Goal: Task Accomplishment & Management: Manage account settings

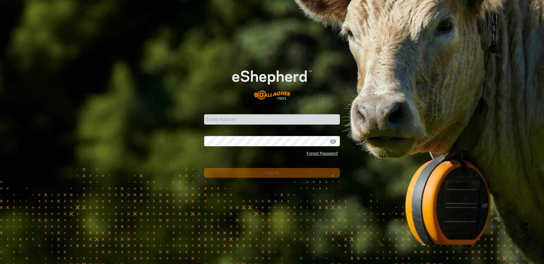
click at [227, 112] on div "Email Address" at bounding box center [272, 115] width 136 height 17
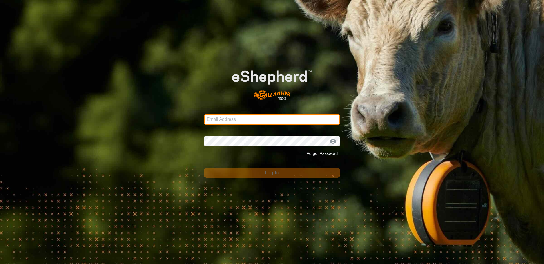
type input "[EMAIL_ADDRESS][DOMAIN_NAME]"
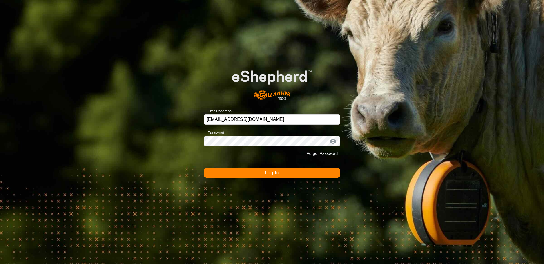
click at [273, 175] on span "Log In" at bounding box center [272, 172] width 14 height 5
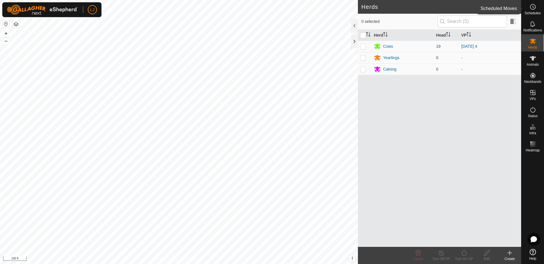
click at [529, 14] on span "Schedules" at bounding box center [532, 12] width 16 height 3
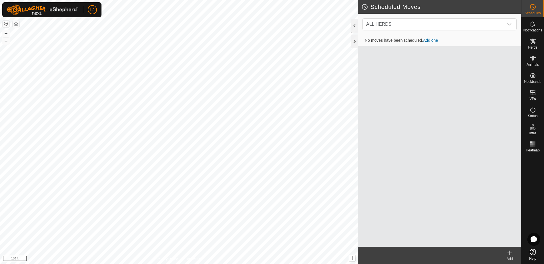
click at [511, 253] on icon at bounding box center [509, 253] width 4 height 0
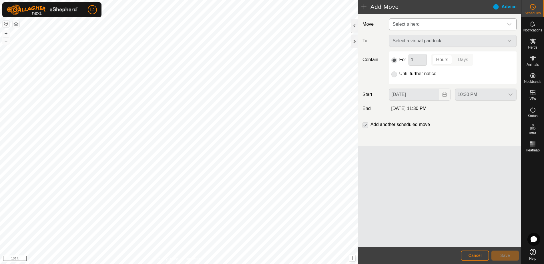
click at [425, 25] on span "Select a herd" at bounding box center [446, 24] width 113 height 11
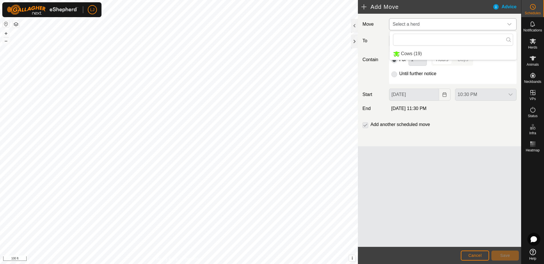
click at [438, 51] on li "Cows (19)" at bounding box center [452, 54] width 127 height 12
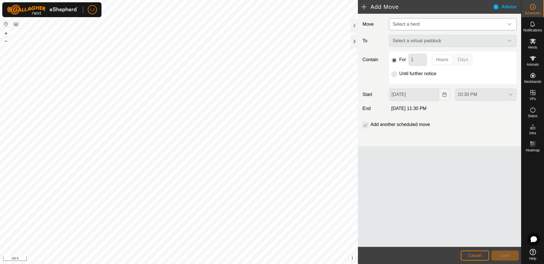
click at [417, 51] on span "Cows (19)" at bounding box center [411, 49] width 21 height 4
click at [450, 186] on div "Move Cows (19) Cows (19) To Select a virtual paddock Contain For 1 Hours Days U…" at bounding box center [439, 130] width 163 height 233
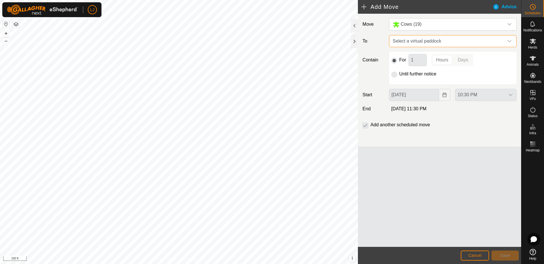
click at [429, 41] on span "Select a virtual paddock" at bounding box center [446, 40] width 113 height 11
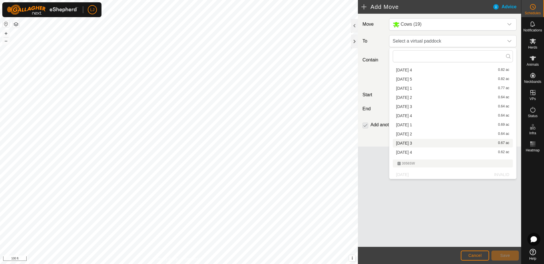
scroll to position [67, 0]
click at [427, 127] on li "[DATE] 1 0.69 ac" at bounding box center [453, 125] width 120 height 9
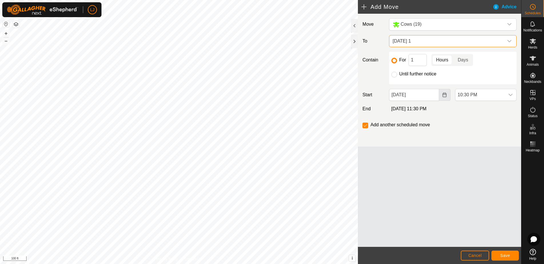
click at [444, 97] on button "Choose Date" at bounding box center [444, 95] width 11 height 12
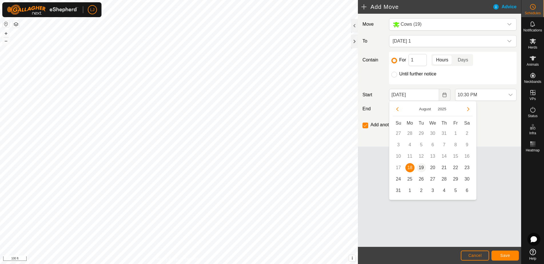
click at [419, 165] on span "19" at bounding box center [421, 167] width 9 height 9
type input "[DATE]"
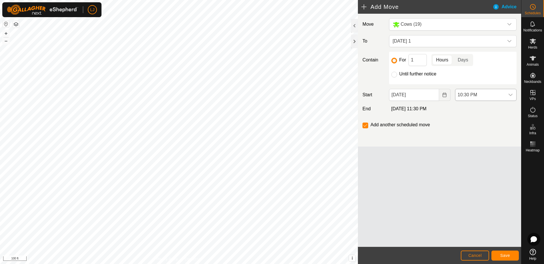
click at [507, 95] on div "dropdown trigger" at bounding box center [510, 94] width 11 height 11
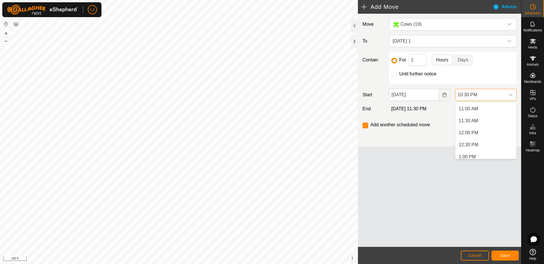
scroll to position [263, 0]
click at [492, 141] on li "12:30 PM" at bounding box center [485, 144] width 61 height 11
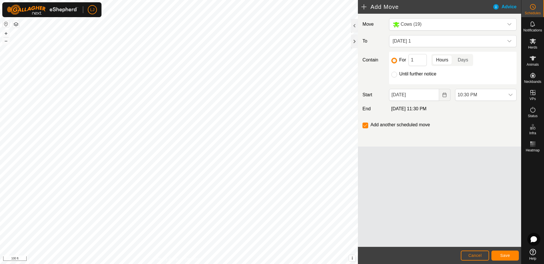
scroll to position [494, 0]
click at [503, 254] on span "Save" at bounding box center [505, 255] width 10 height 5
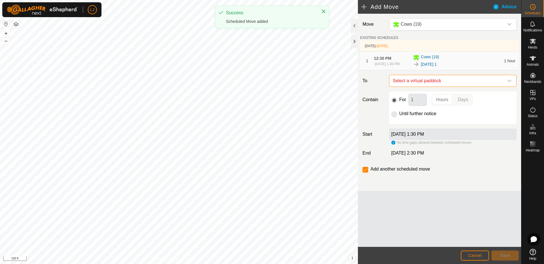
click at [441, 85] on span "Select a virtual paddock" at bounding box center [446, 80] width 113 height 11
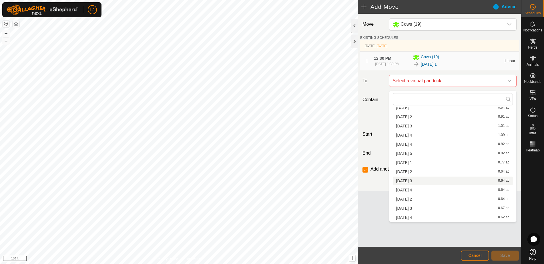
scroll to position [99, 0]
click at [463, 202] on li "[DATE] 2 0.64 ac" at bounding box center [453, 199] width 120 height 9
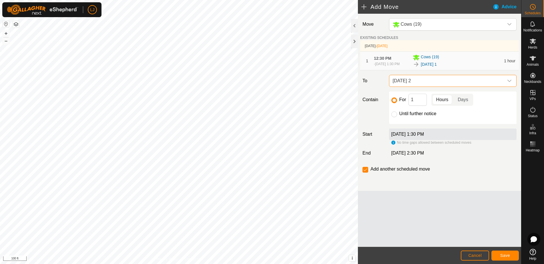
click at [508, 257] on span "Save" at bounding box center [505, 255] width 10 height 5
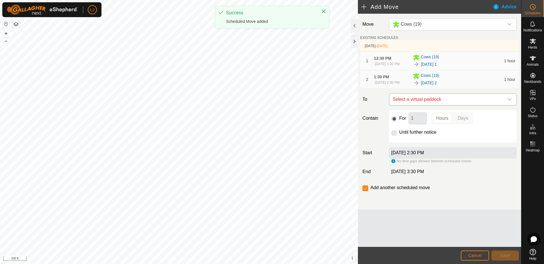
click at [460, 105] on span "Select a virtual paddock" at bounding box center [446, 99] width 113 height 11
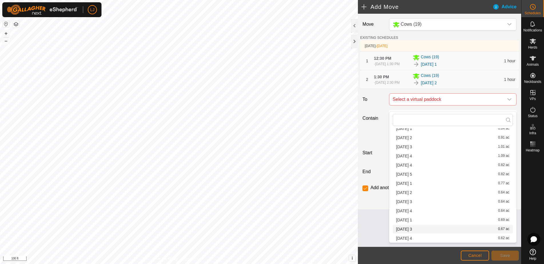
click at [459, 230] on li "[DATE] 3 0.67 ac" at bounding box center [453, 229] width 120 height 9
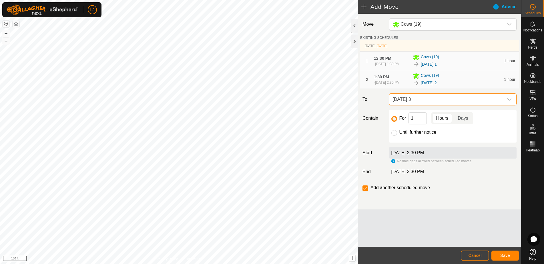
click at [503, 255] on span "Save" at bounding box center [505, 255] width 10 height 5
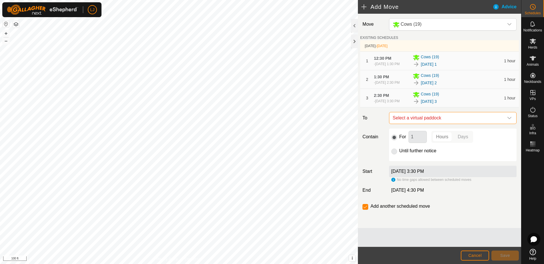
click at [447, 124] on span "Select a virtual paddock" at bounding box center [446, 117] width 113 height 11
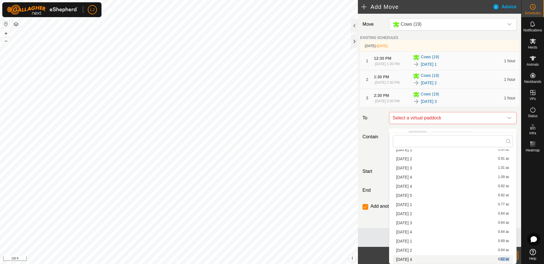
click at [467, 261] on li "[DATE] 4 0.62 ac" at bounding box center [453, 259] width 120 height 9
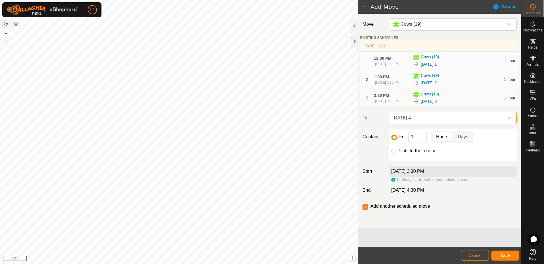
click at [397, 154] on div "Until further notice" at bounding box center [452, 150] width 123 height 7
click at [395, 154] on input "Until further notice" at bounding box center [394, 152] width 6 height 6
radio input "true"
checkbox input "false"
click at [506, 258] on button "Save" at bounding box center [504, 256] width 27 height 10
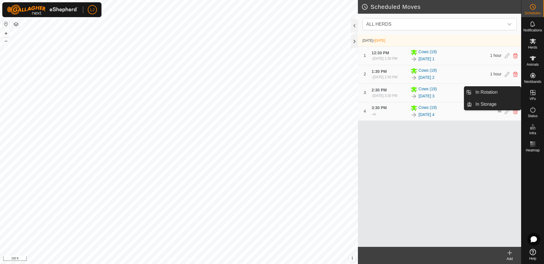
click at [490, 94] on link "In Rotation" at bounding box center [496, 92] width 49 height 11
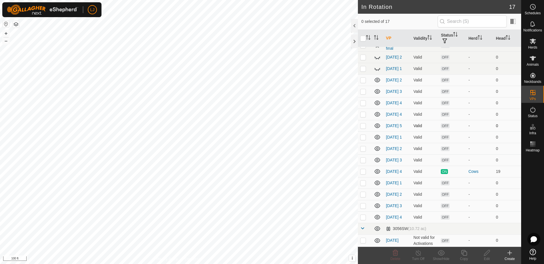
scroll to position [32, 0]
click at [364, 239] on p-checkbox at bounding box center [363, 240] width 6 height 5
checkbox input "true"
click at [488, 257] on div "Edit" at bounding box center [486, 258] width 23 height 5
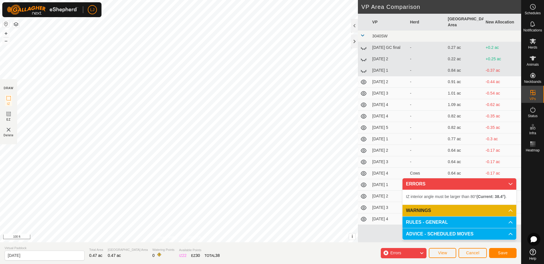
click at [499, 254] on span "Save" at bounding box center [503, 253] width 10 height 5
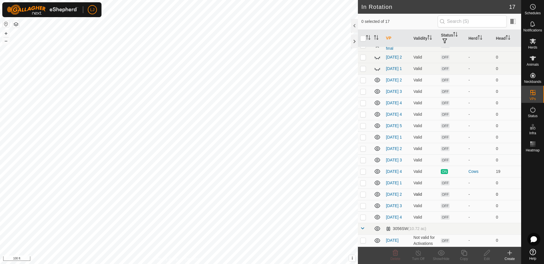
scroll to position [32, 0]
click at [365, 219] on td at bounding box center [365, 216] width 14 height 11
checkbox input "true"
click at [465, 257] on div "Copy" at bounding box center [463, 258] width 23 height 5
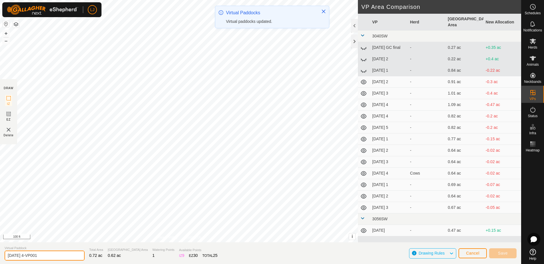
drag, startPoint x: 30, startPoint y: 257, endPoint x: 74, endPoint y: 257, distance: 44.3
click at [74, 257] on section "Virtual Paddock [DATE] 4-VP001 Total Area 0.72 ac Grazing Area 0.62 ac Watering…" at bounding box center [260, 253] width 521 height 22
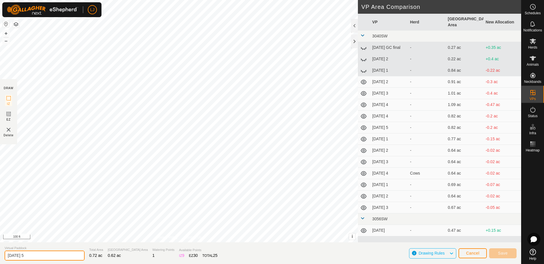
type input "[DATE] 5"
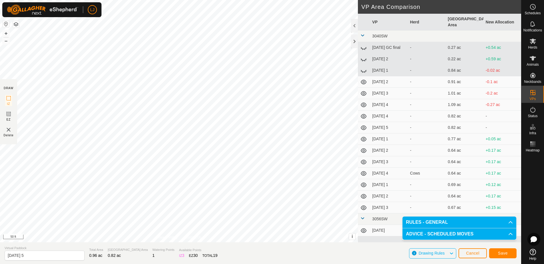
click at [501, 254] on span "Save" at bounding box center [503, 253] width 10 height 5
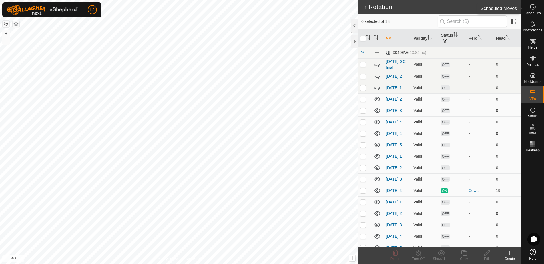
click at [530, 11] on span "Schedules" at bounding box center [532, 12] width 16 height 3
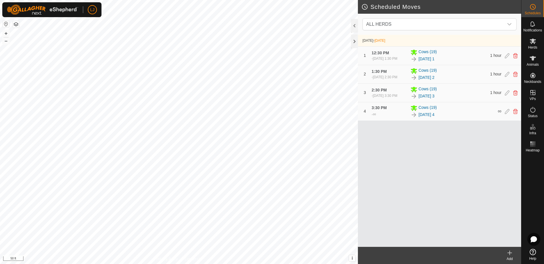
click at [507, 254] on icon at bounding box center [509, 252] width 7 height 7
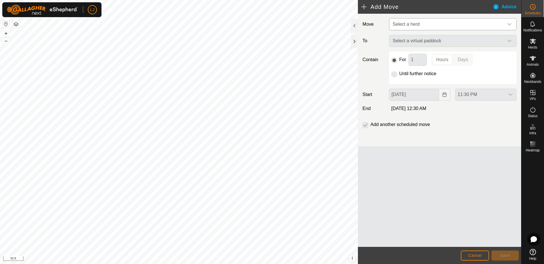
click at [409, 28] on span "Select a herd" at bounding box center [446, 24] width 113 height 11
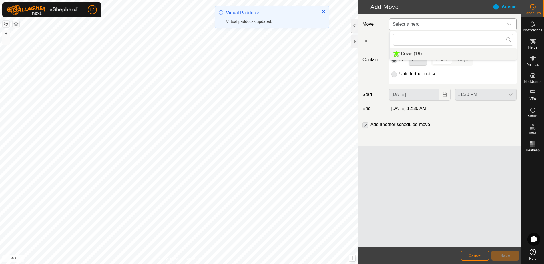
click at [421, 51] on li "Cows (19)" at bounding box center [452, 54] width 127 height 12
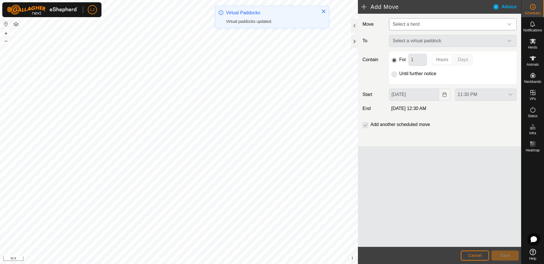
type input "[DATE]"
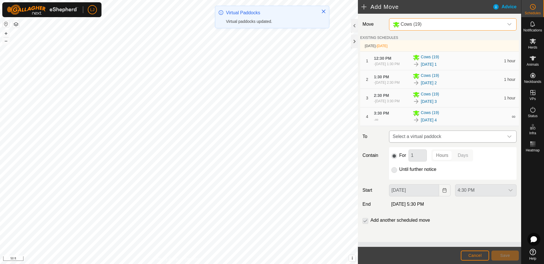
click at [449, 142] on span "Select a virtual paddock" at bounding box center [446, 136] width 113 height 11
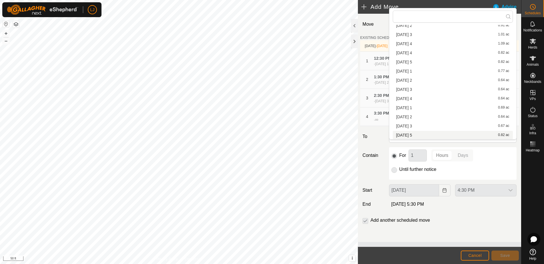
scroll to position [109, 0]
click at [428, 133] on li "[DATE] 5 0.82 ac" at bounding box center [453, 135] width 120 height 9
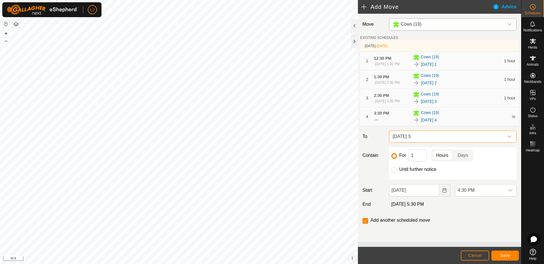
click at [396, 173] on input "Until further notice" at bounding box center [394, 170] width 6 height 6
radio input "true"
checkbox input "false"
click at [503, 256] on span "Save" at bounding box center [505, 255] width 10 height 5
